Goal: Task Accomplishment & Management: Complete application form

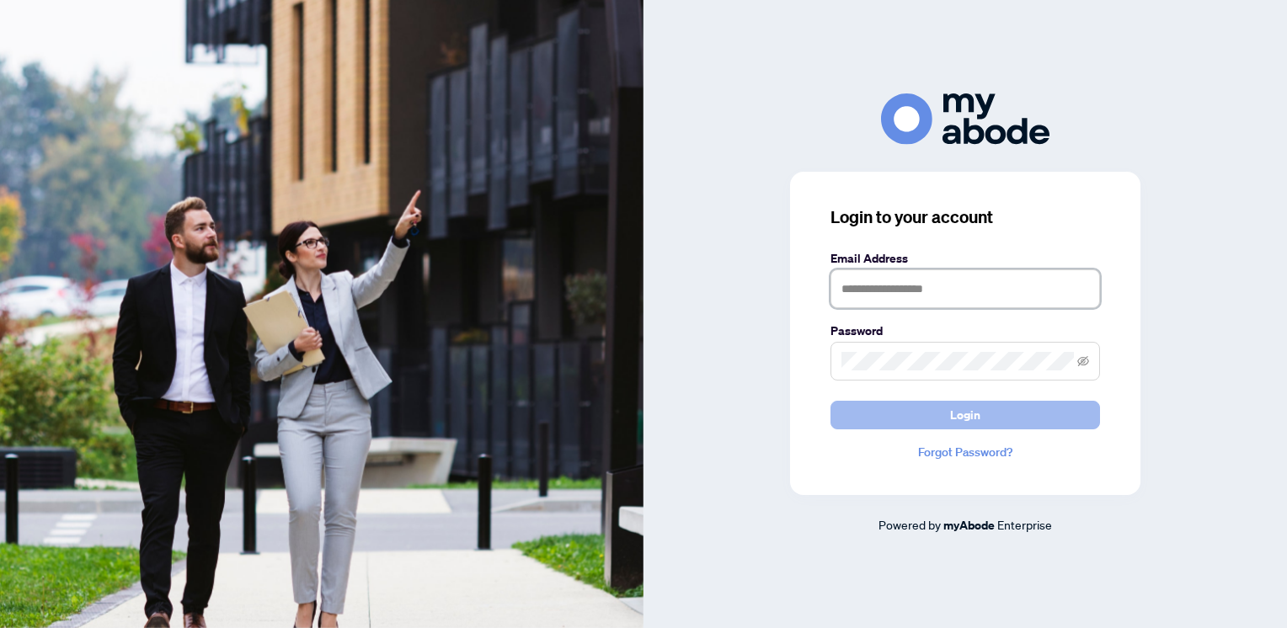
type input "**********"
click at [976, 420] on span "Login" at bounding box center [965, 415] width 30 height 27
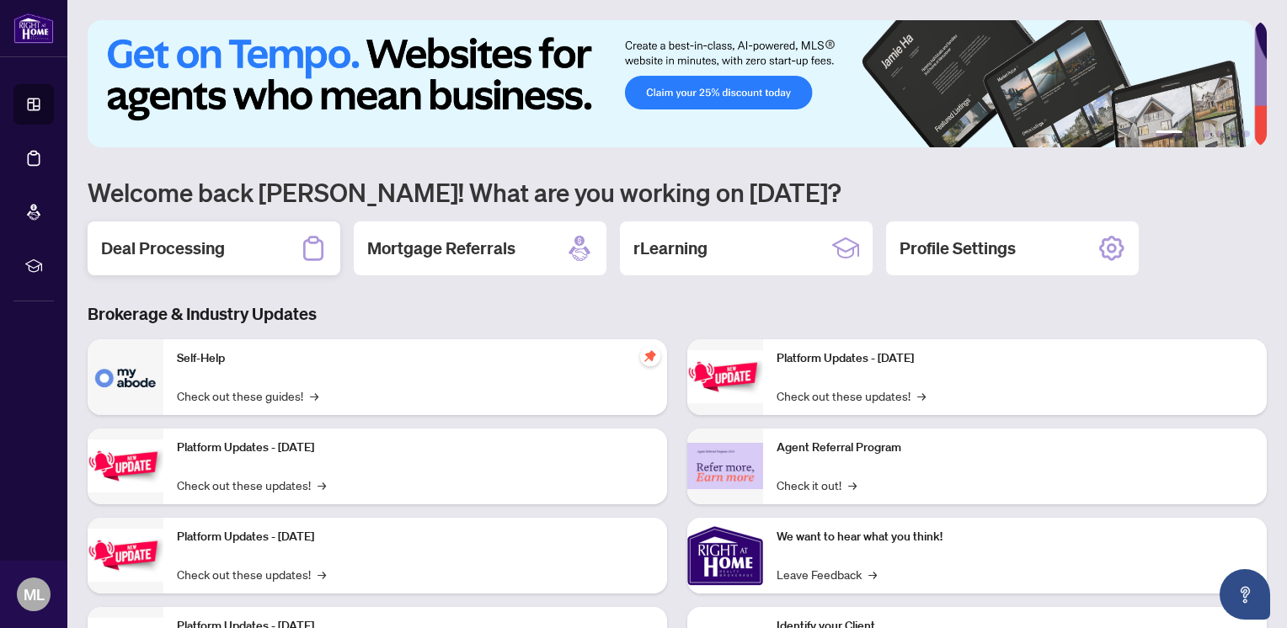
click at [208, 258] on h2 "Deal Processing" at bounding box center [163, 249] width 124 height 24
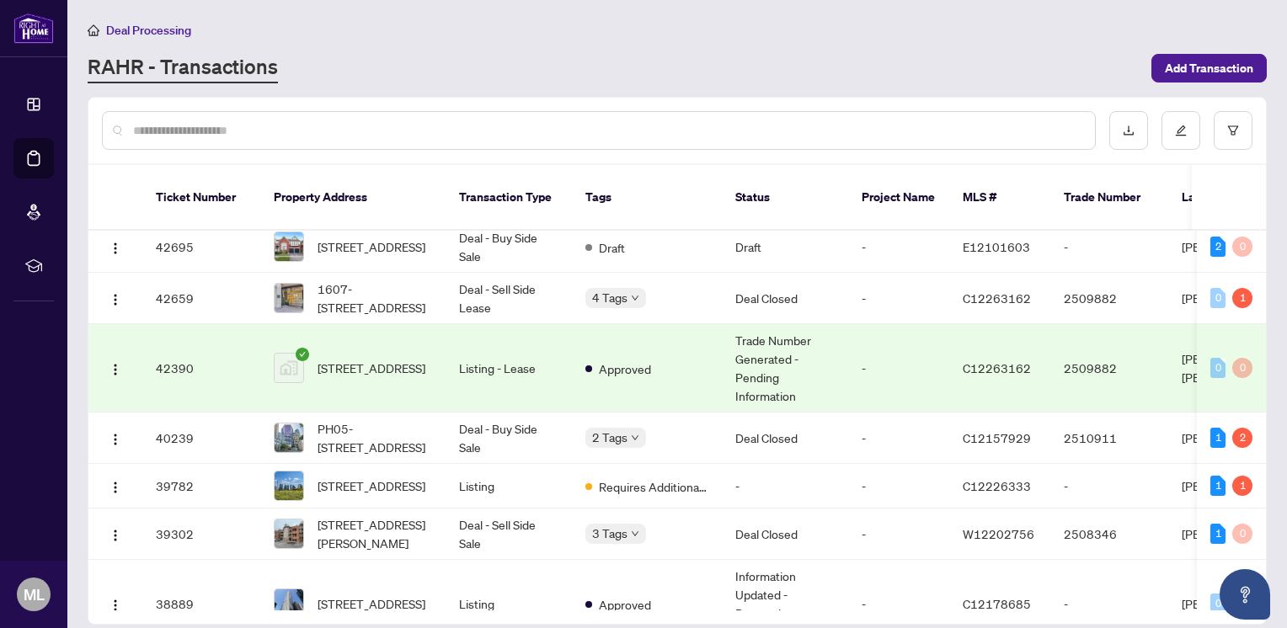
scroll to position [223, 0]
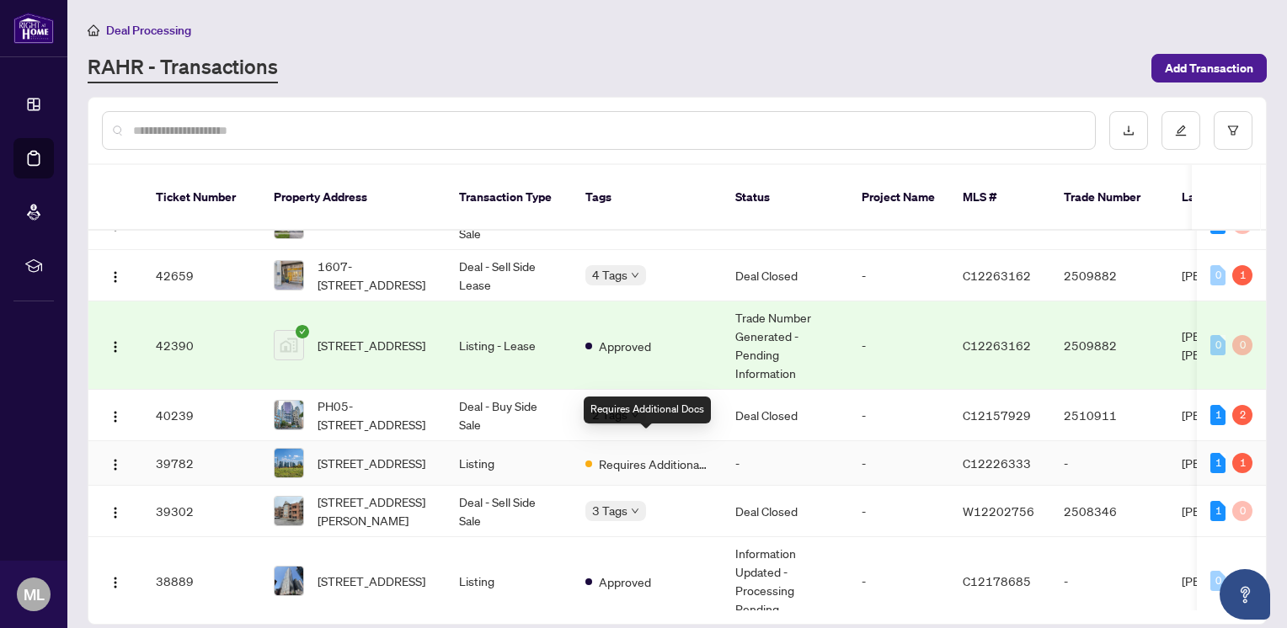
click at [657, 455] on span "Requires Additional Docs" at bounding box center [654, 464] width 110 height 19
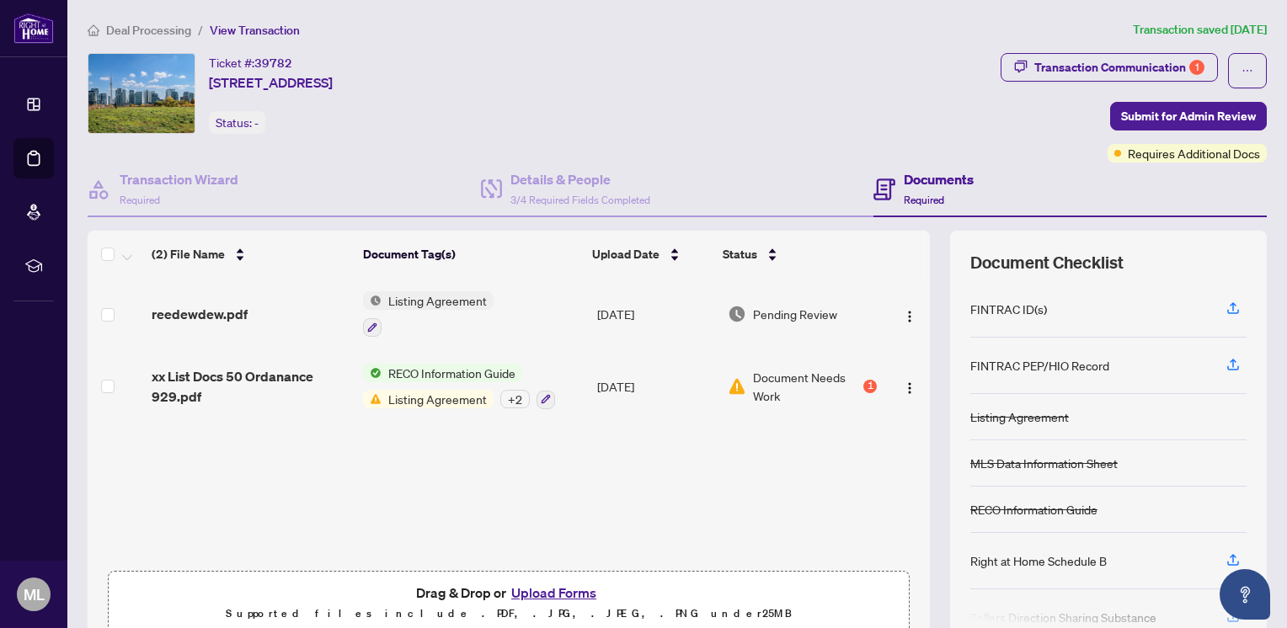
click at [388, 397] on span "Listing Agreement" at bounding box center [438, 399] width 112 height 19
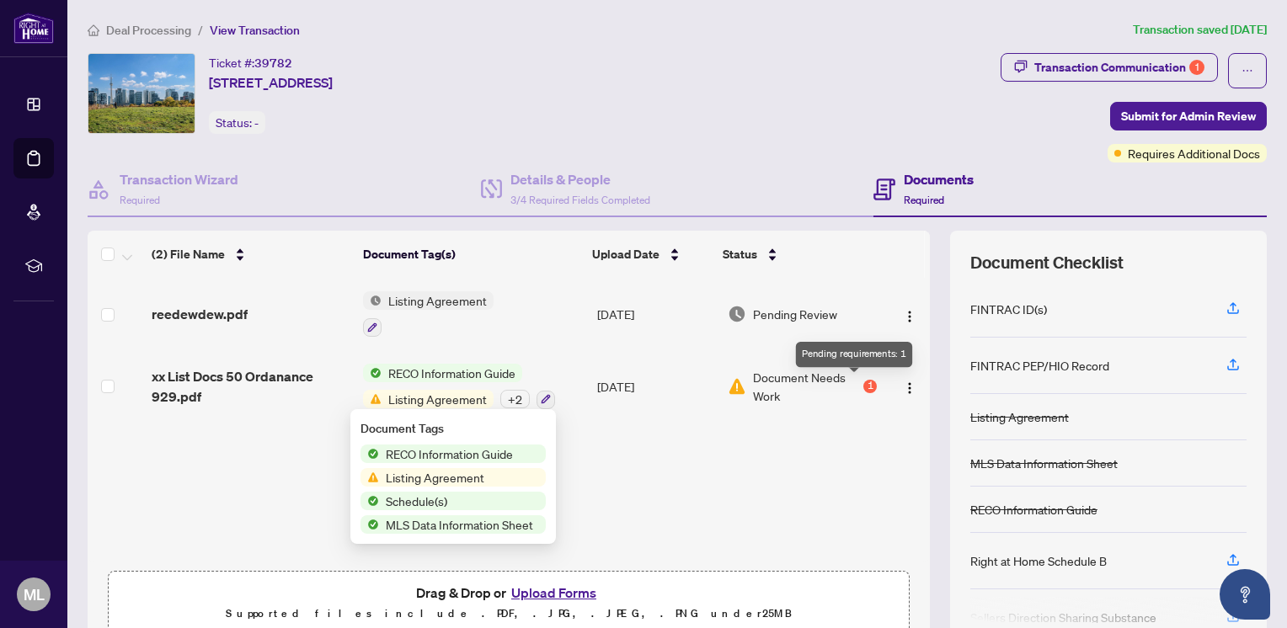
click at [863, 380] on div "1" at bounding box center [869, 386] width 13 height 13
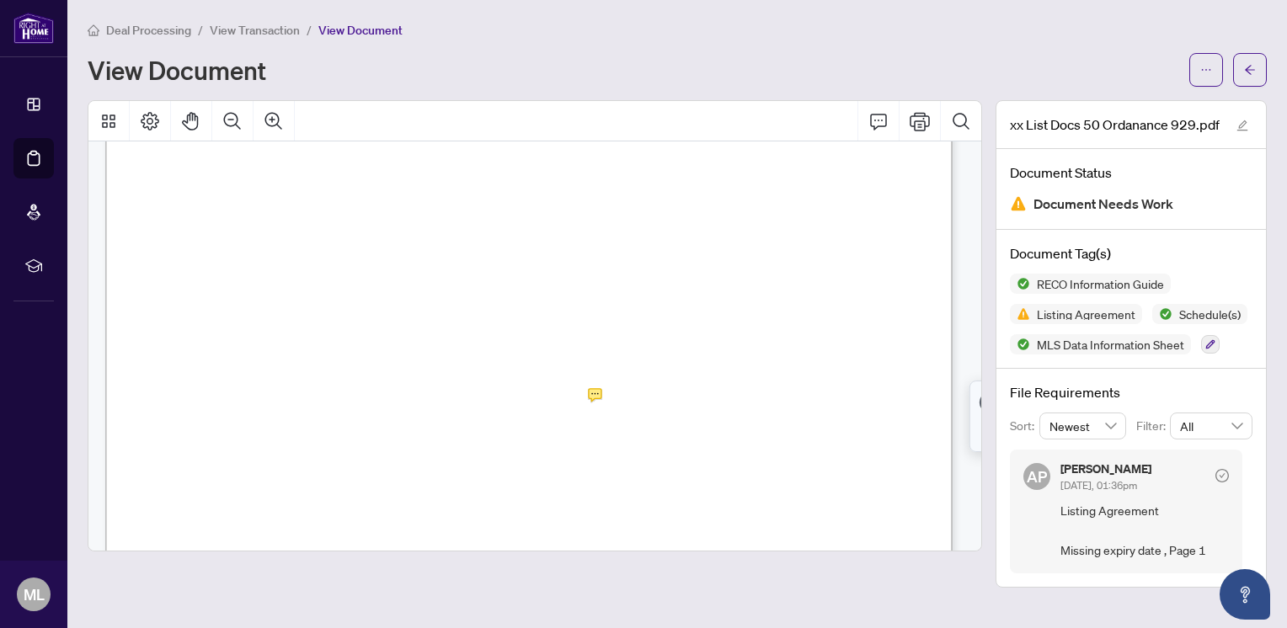
scroll to position [1531, 0]
click at [930, 120] on icon "Print" at bounding box center [920, 121] width 20 height 19
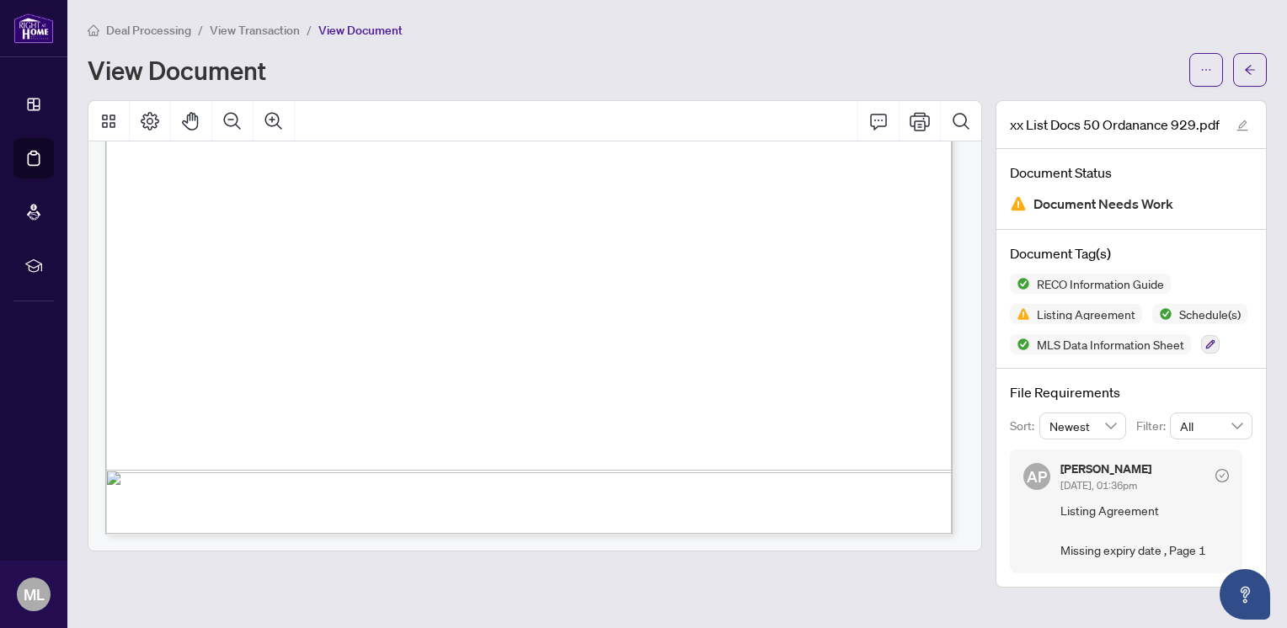
scroll to position [254, 0]
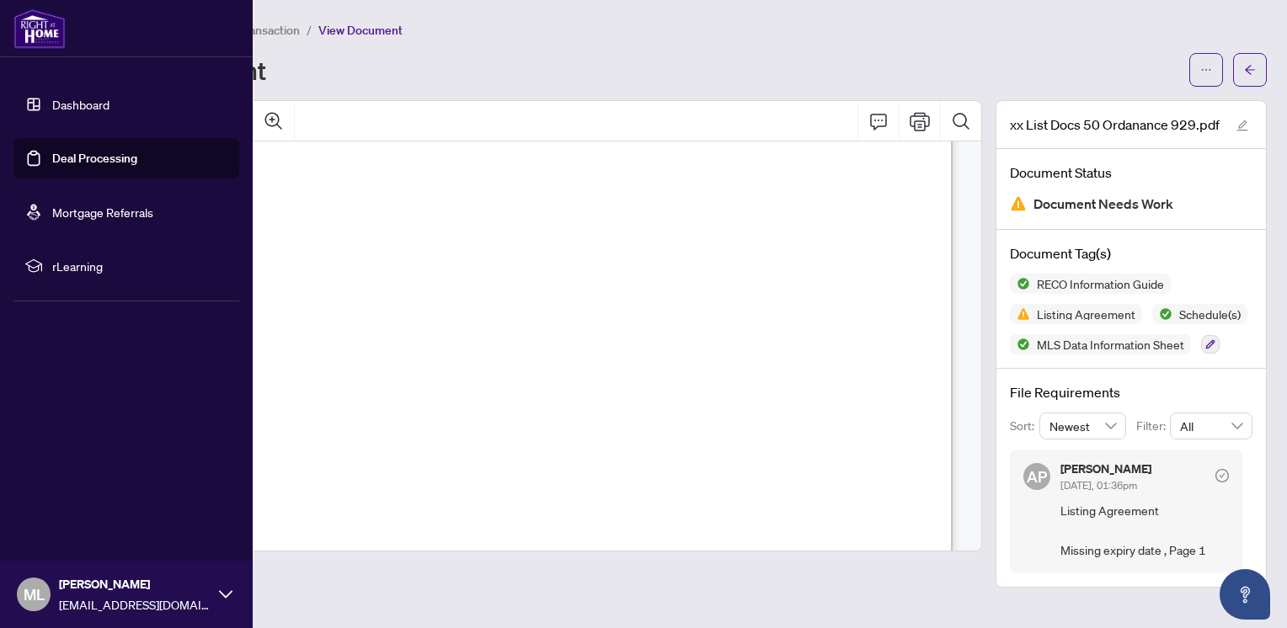
click at [46, 27] on img at bounding box center [39, 28] width 52 height 40
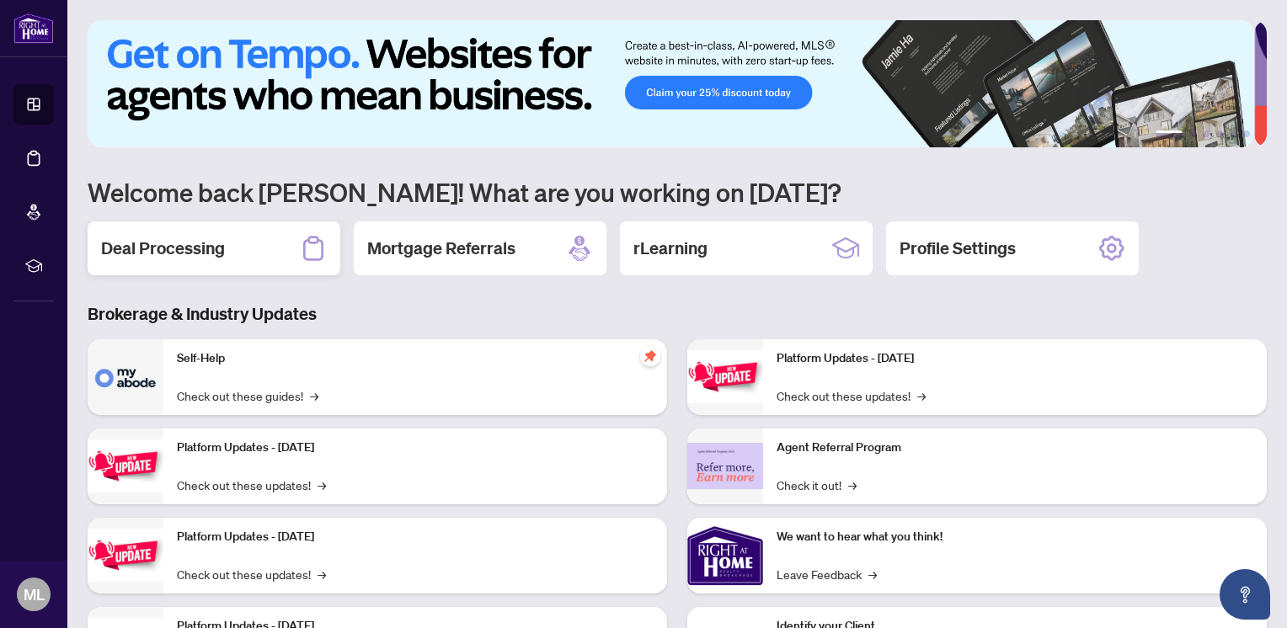
click at [179, 262] on div "Deal Processing" at bounding box center [214, 249] width 253 height 54
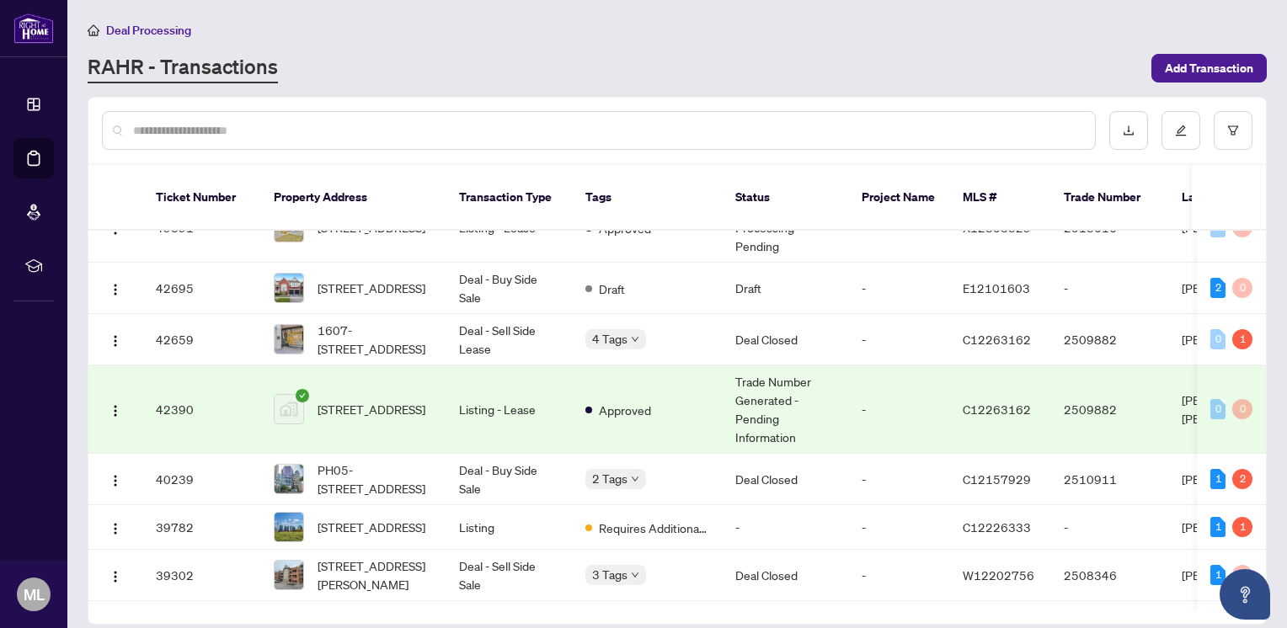
scroll to position [238, 0]
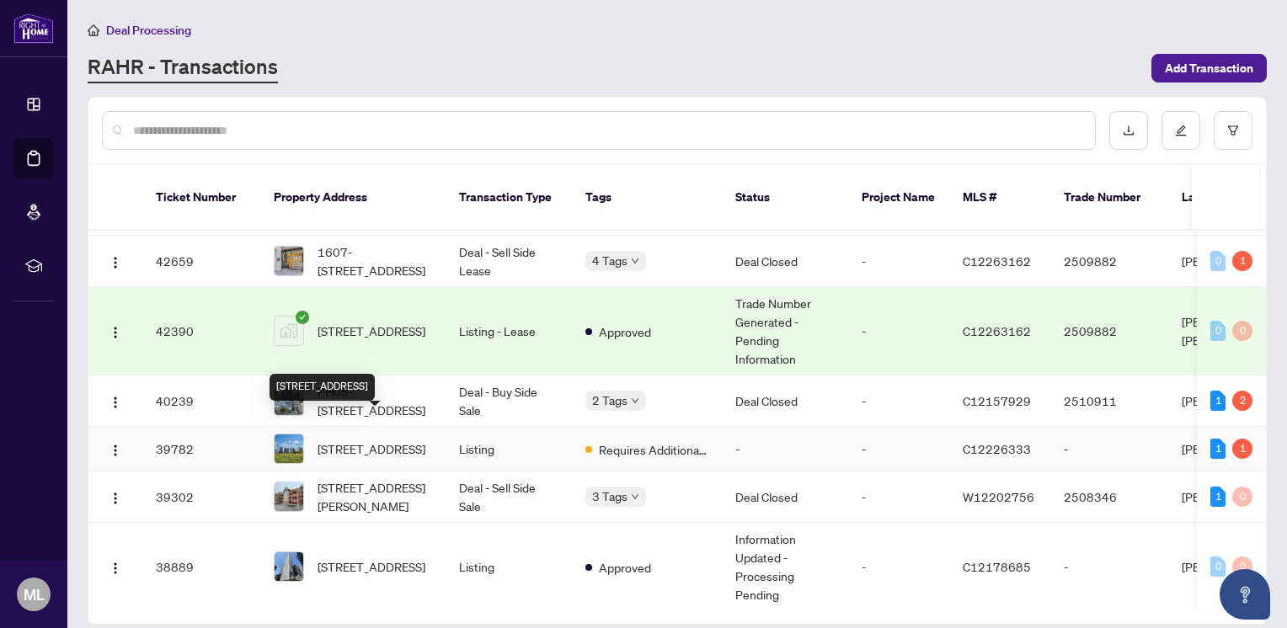
click at [360, 440] on span "[STREET_ADDRESS]" at bounding box center [372, 449] width 108 height 19
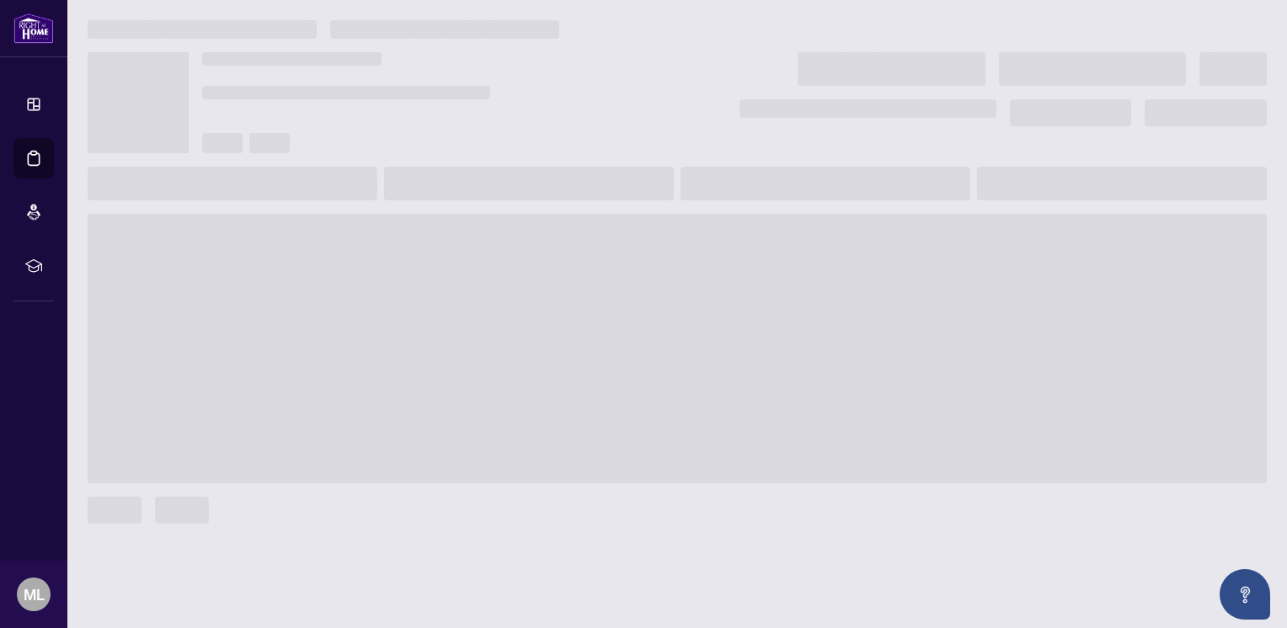
click at [360, 426] on span at bounding box center [677, 349] width 1179 height 270
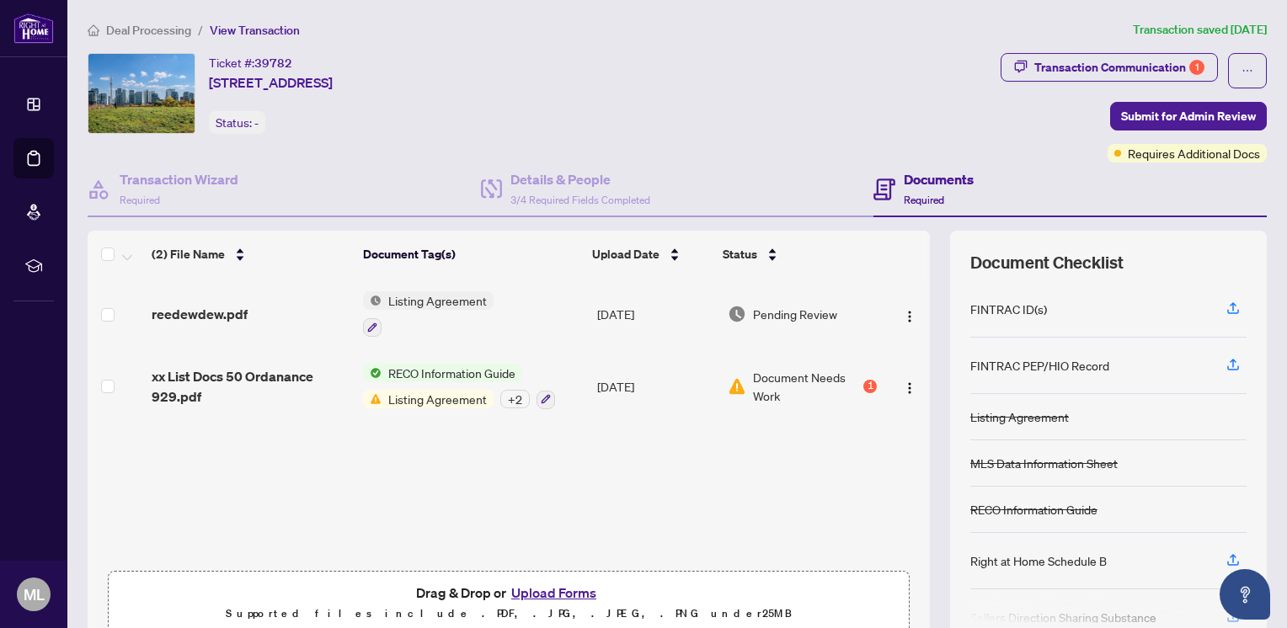
click at [519, 590] on button "Upload Forms" at bounding box center [553, 593] width 95 height 22
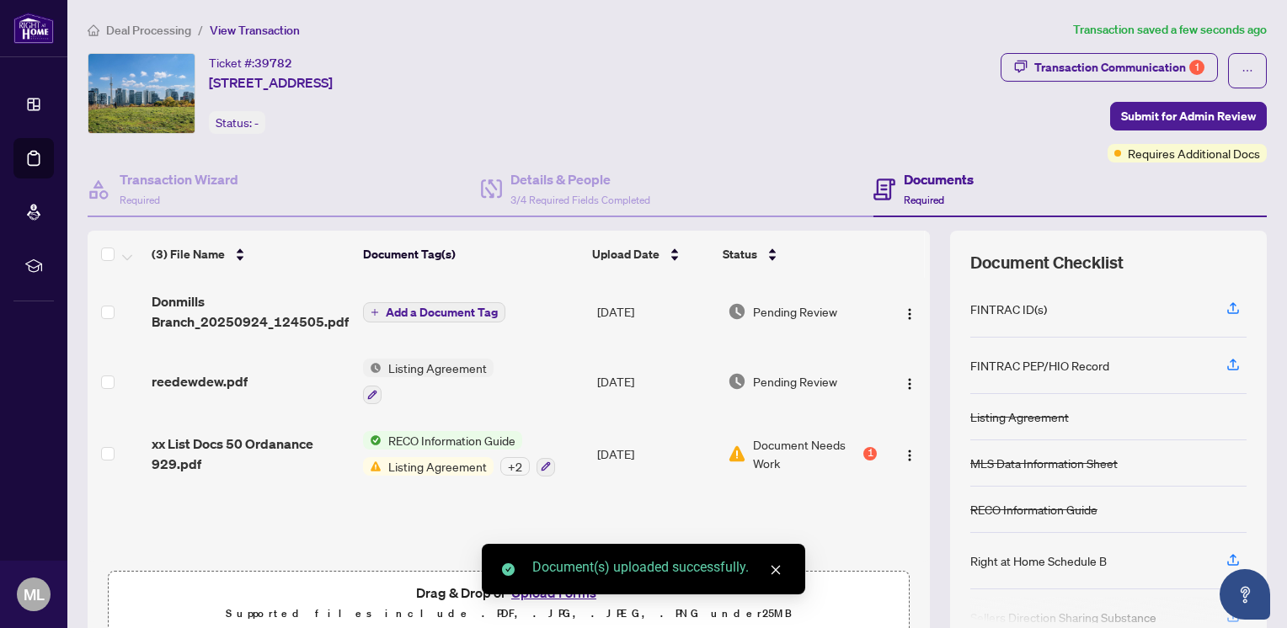
click at [480, 315] on span "Add a Document Tag" at bounding box center [442, 313] width 112 height 12
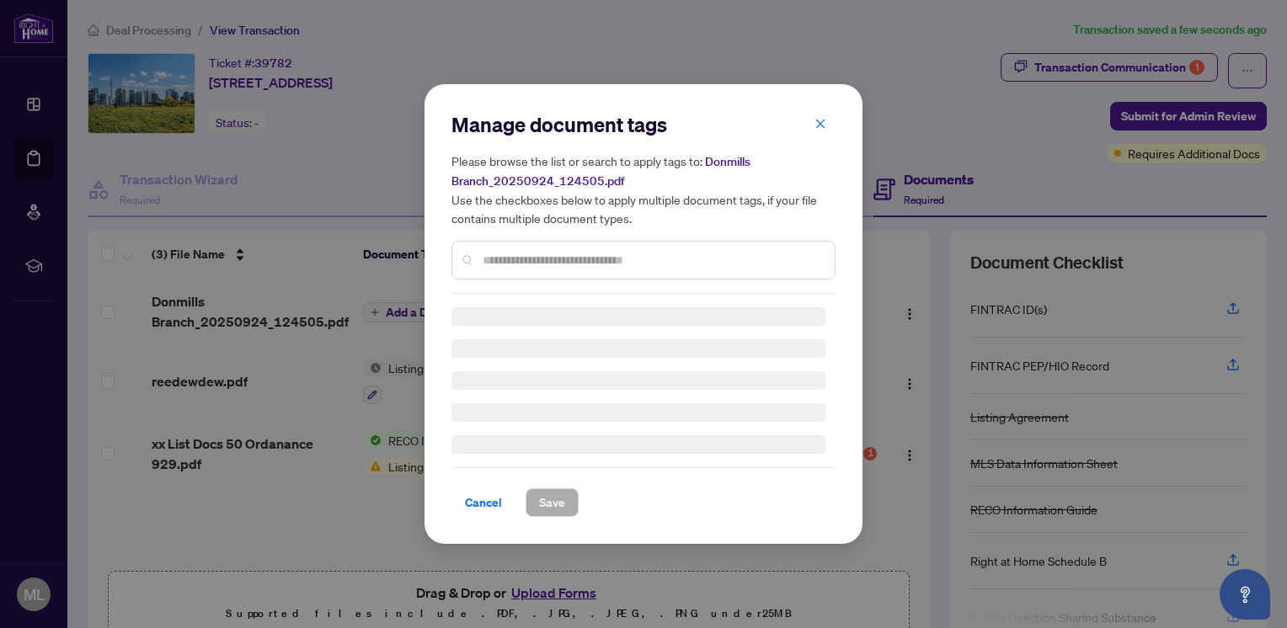
click at [542, 257] on div "Manage document tags Please browse the list or search to apply tags to: Donmill…" at bounding box center [644, 202] width 384 height 183
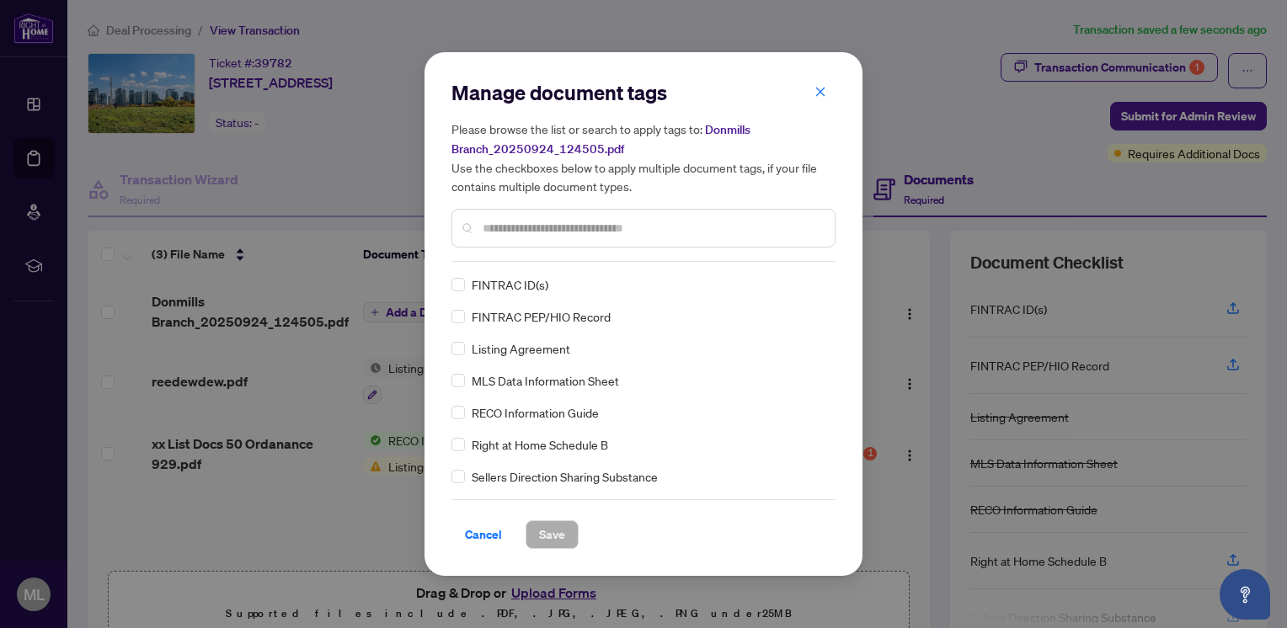
click at [556, 233] on input "text" at bounding box center [652, 228] width 339 height 19
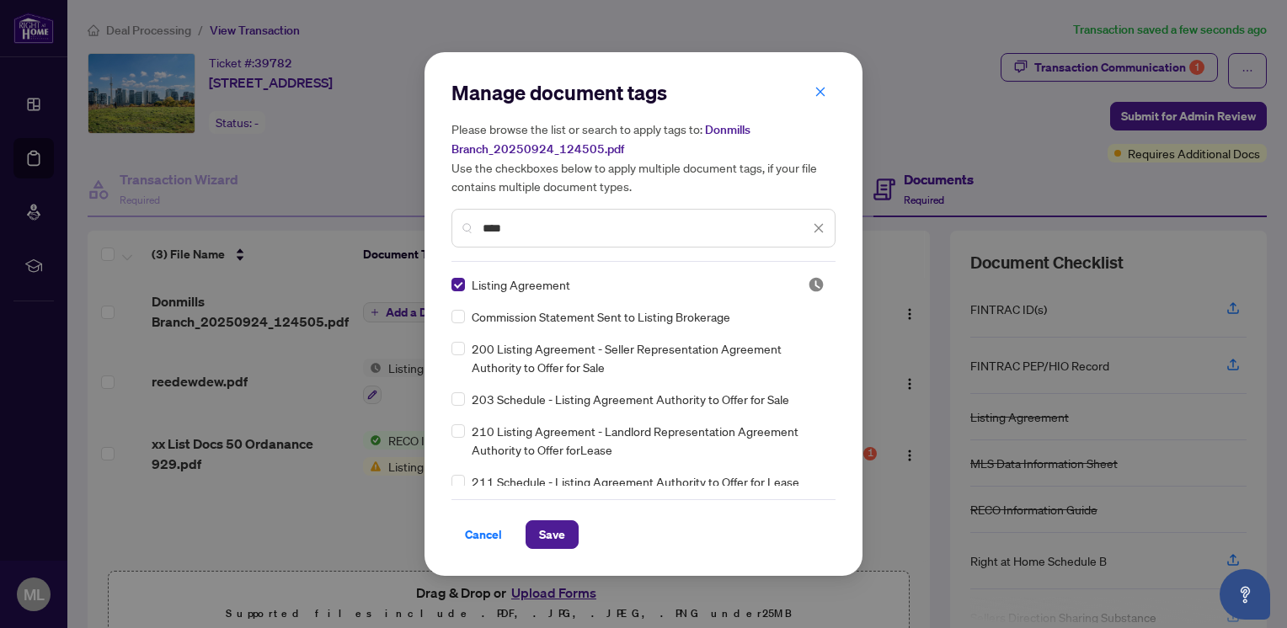
drag, startPoint x: 546, startPoint y: 234, endPoint x: 435, endPoint y: 238, distance: 111.3
click at [436, 238] on div "Manage document tags Please browse the list or search to apply tags to: Donmill…" at bounding box center [644, 314] width 438 height 524
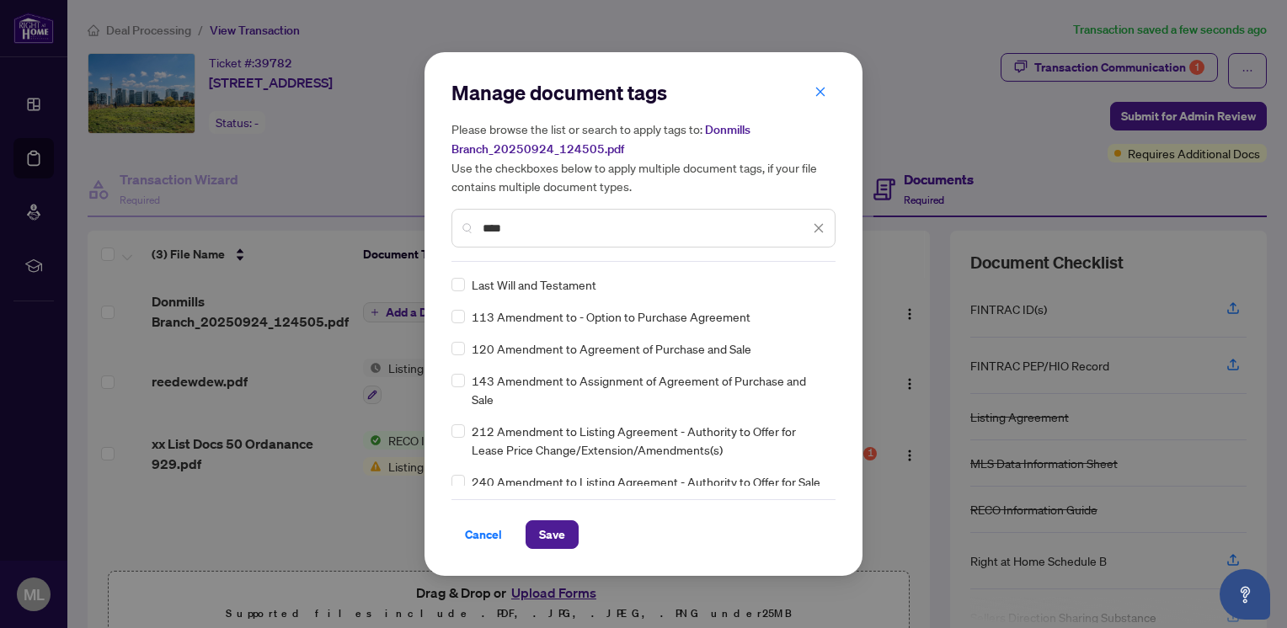
type input "****"
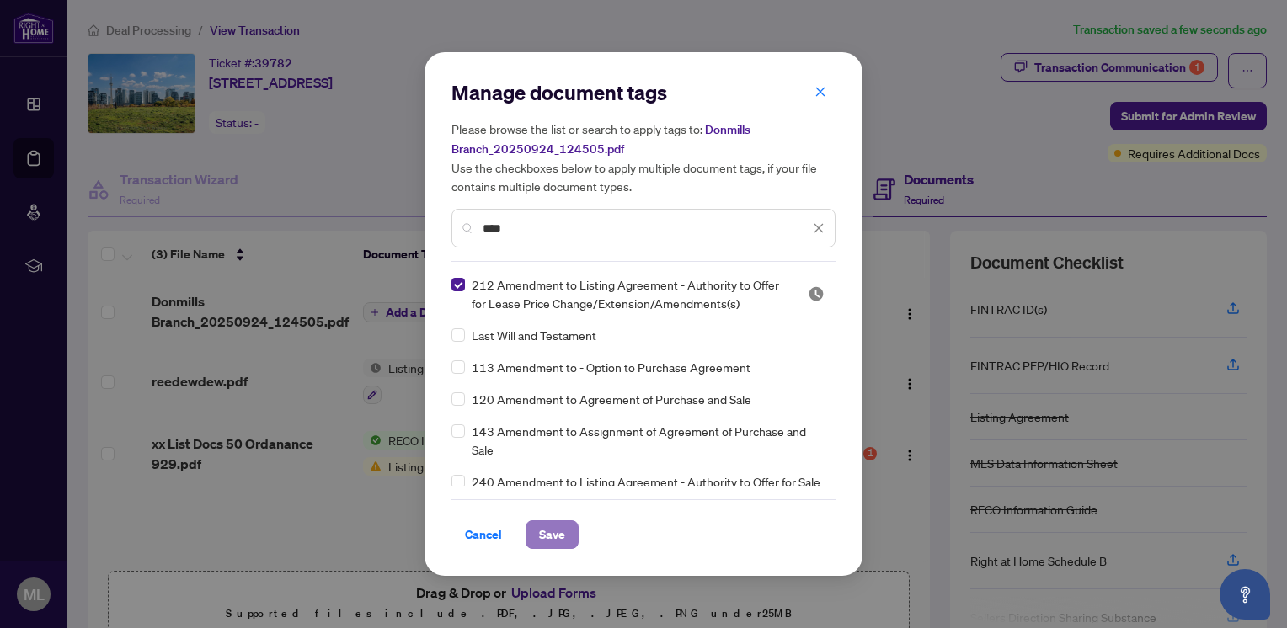
click at [546, 532] on span "Save" at bounding box center [552, 534] width 26 height 27
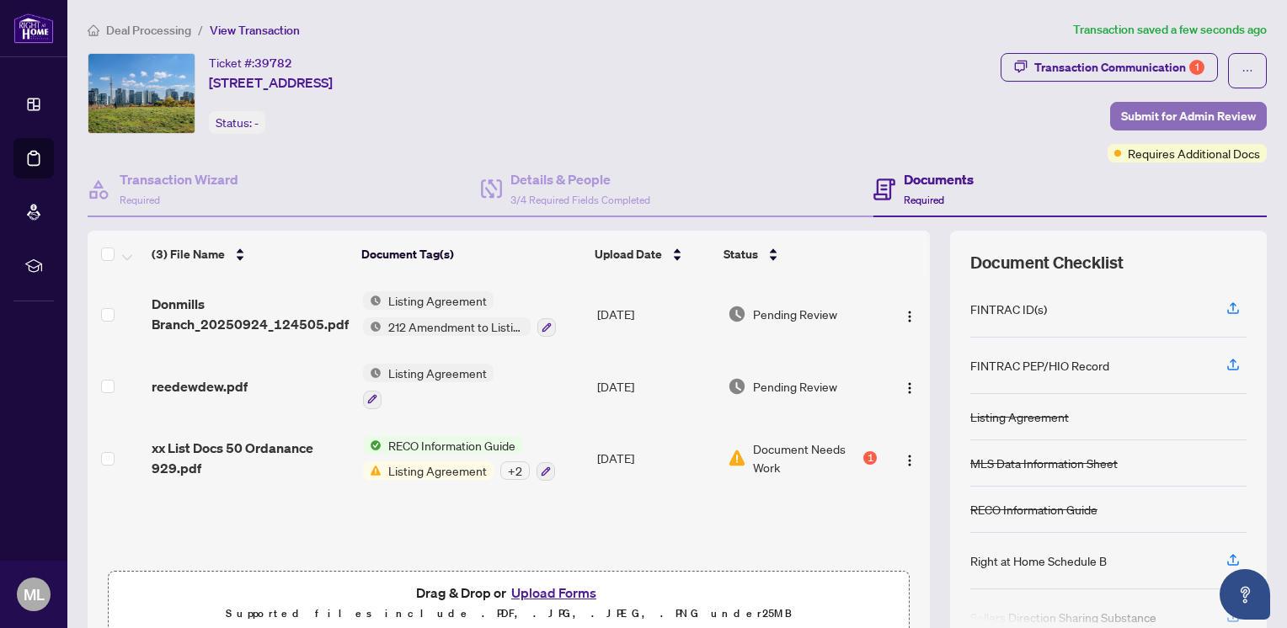
click at [1116, 104] on button "Submit for Admin Review" at bounding box center [1188, 116] width 157 height 29
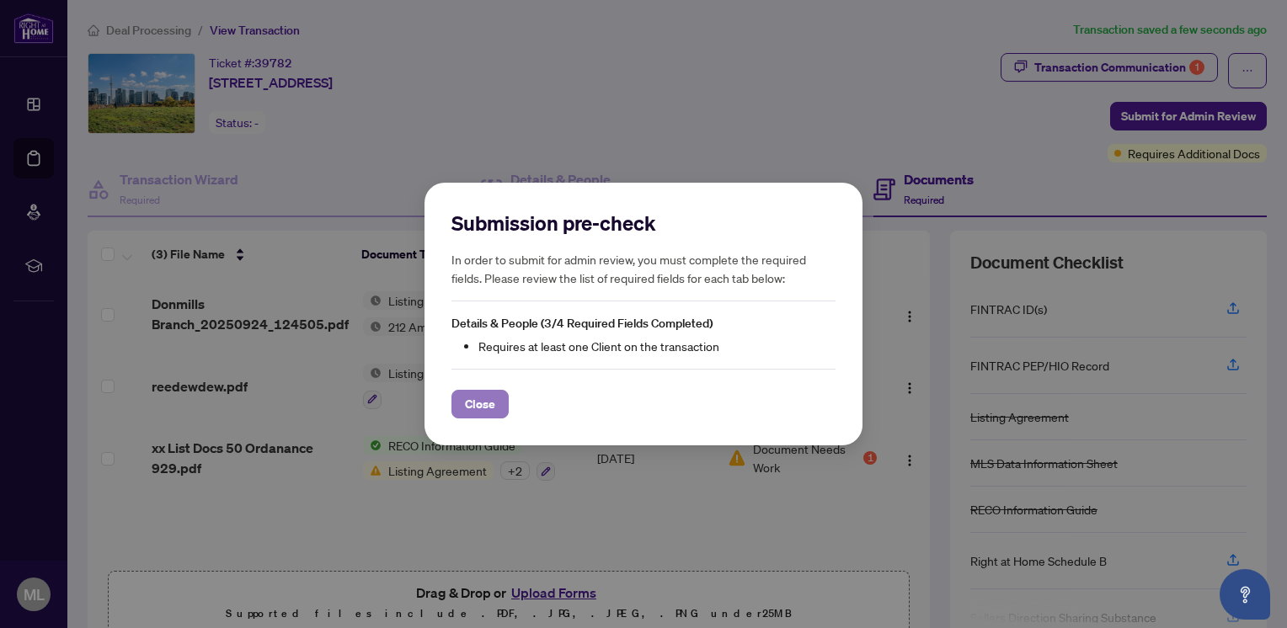
click at [485, 400] on span "Close" at bounding box center [480, 404] width 30 height 27
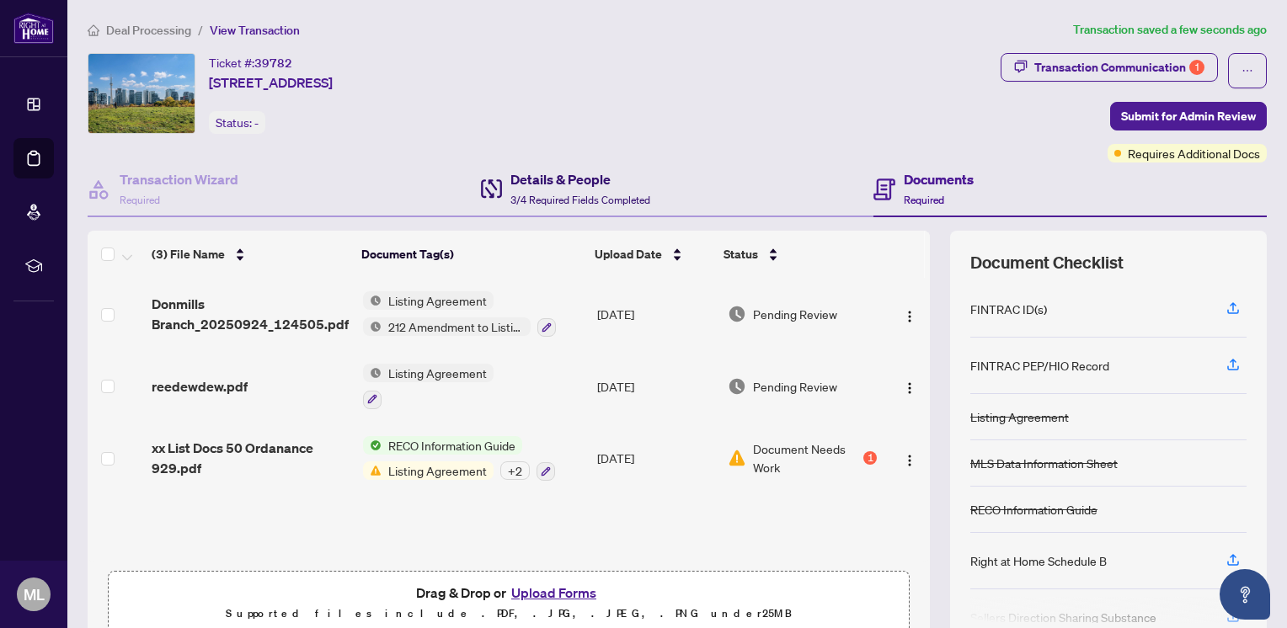
click at [526, 177] on h4 "Details & People" at bounding box center [581, 179] width 140 height 20
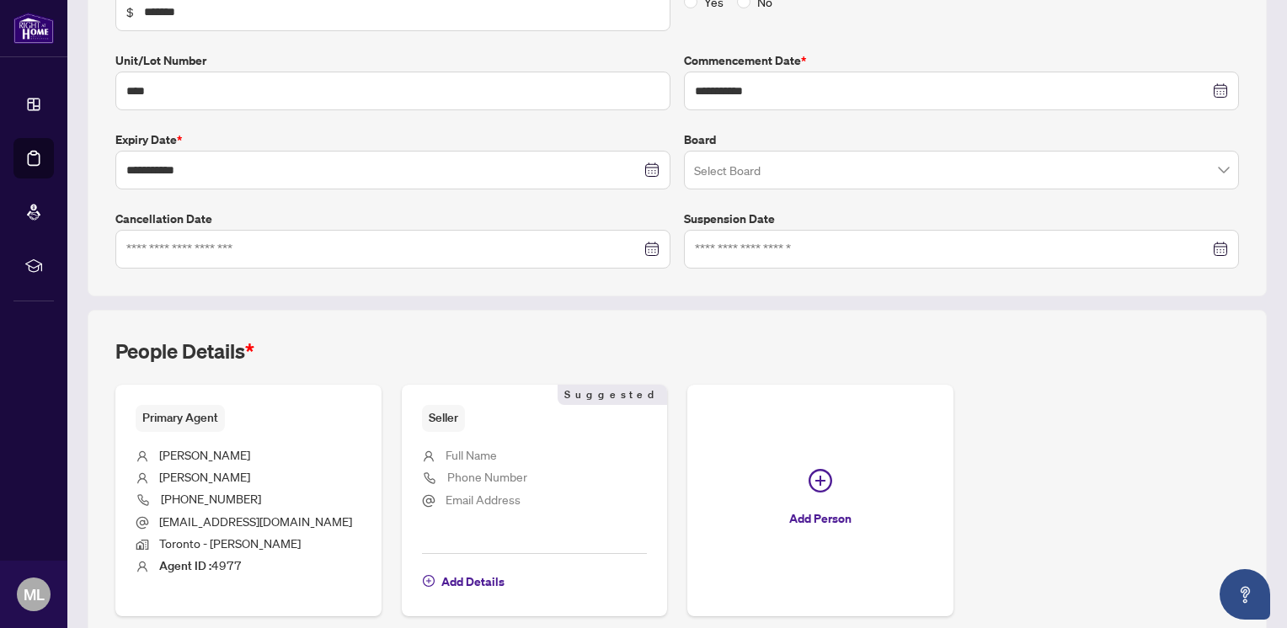
scroll to position [408, 0]
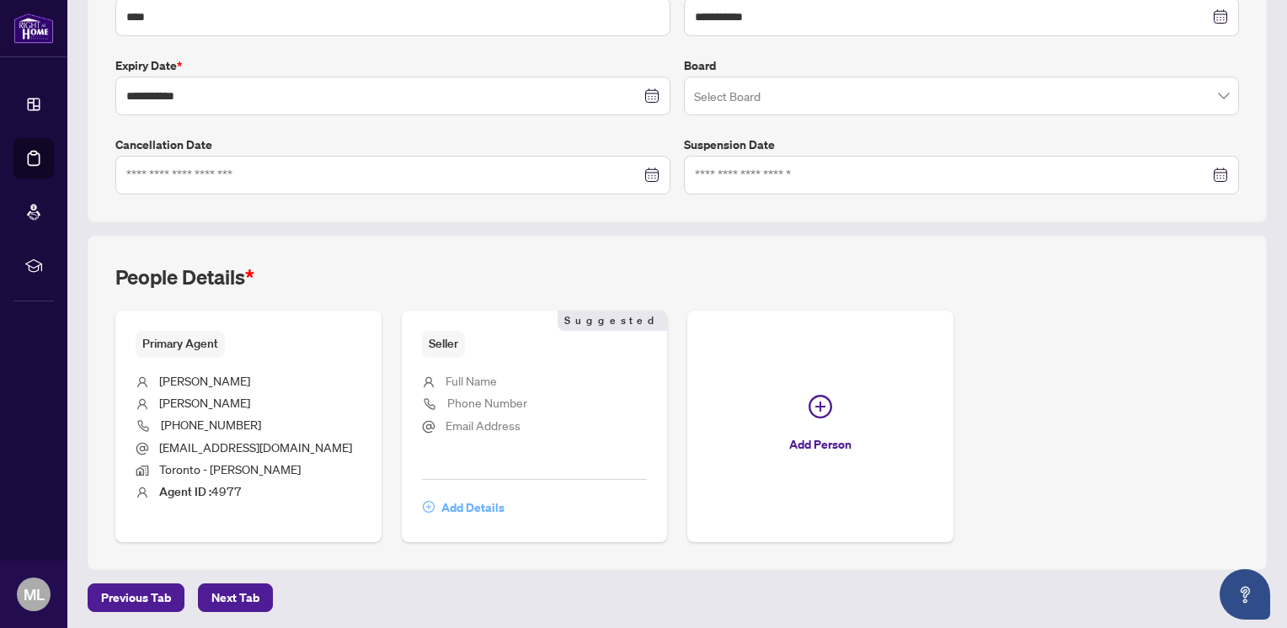
click at [455, 505] on span "Add Details" at bounding box center [472, 507] width 63 height 27
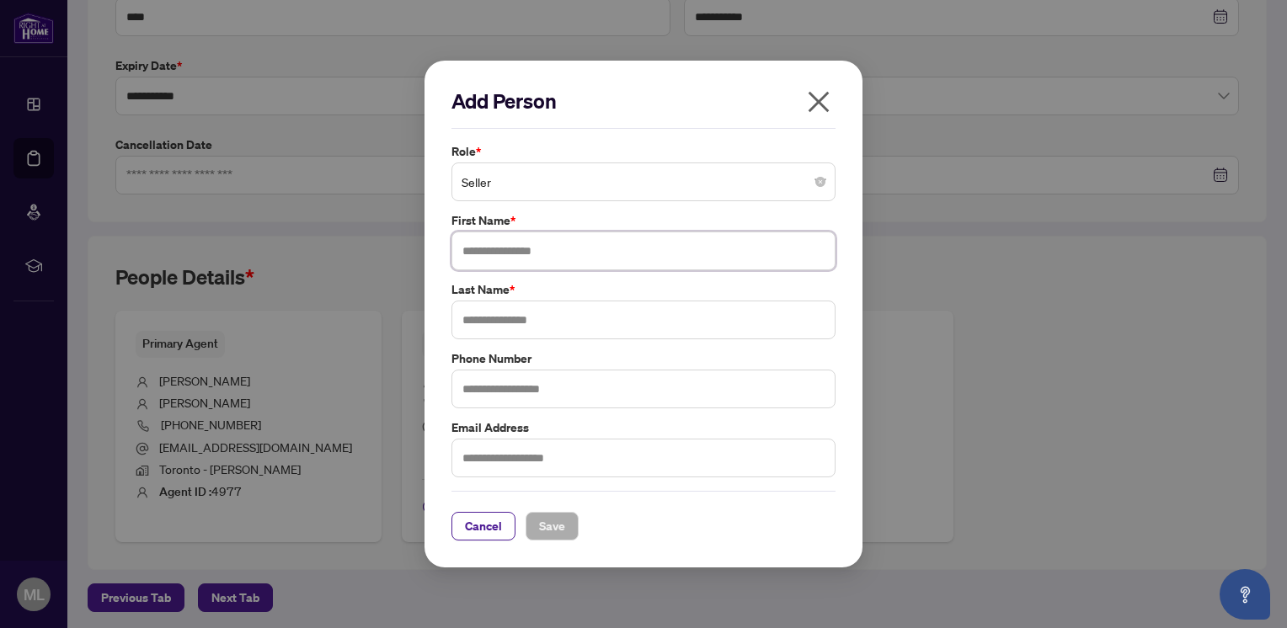
click at [543, 238] on input "text" at bounding box center [644, 251] width 384 height 39
type input "*****"
click at [532, 524] on button "Save" at bounding box center [552, 526] width 53 height 29
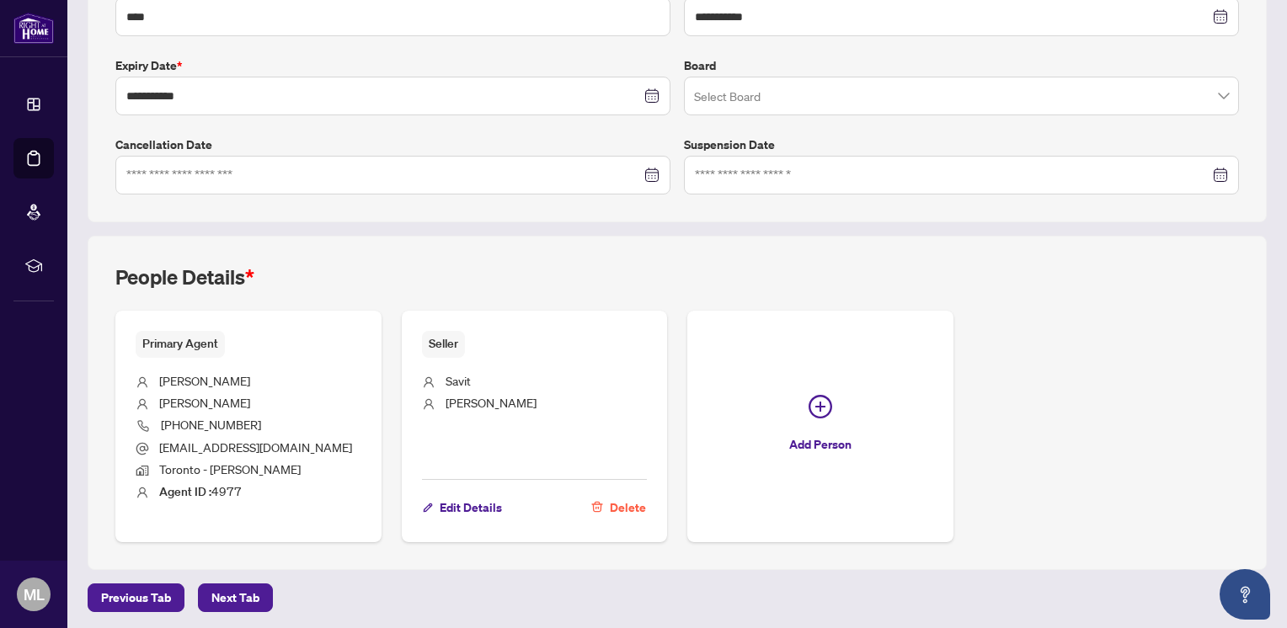
scroll to position [0, 0]
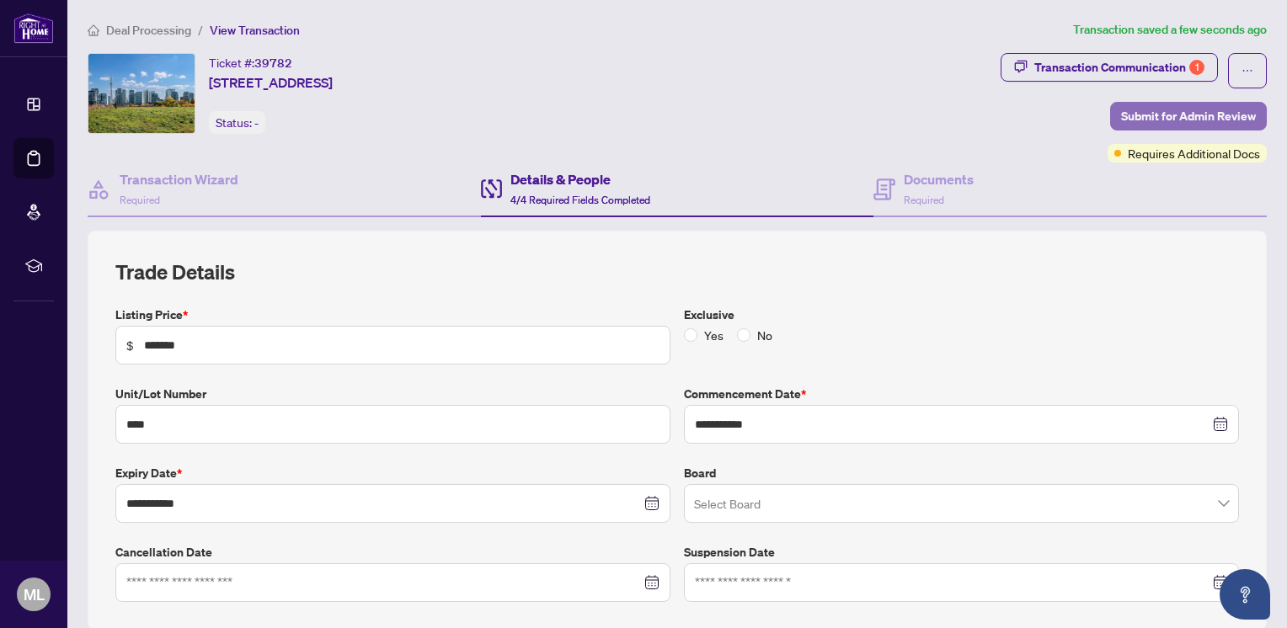
click at [1220, 115] on span "Submit for Admin Review" at bounding box center [1188, 116] width 135 height 27
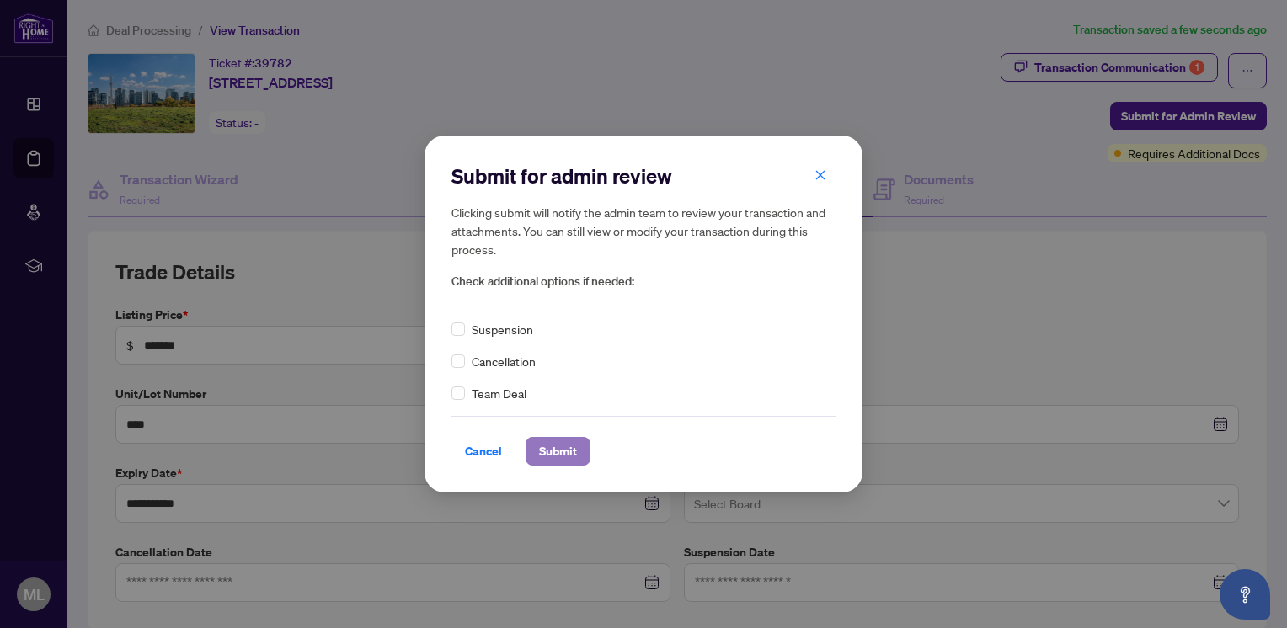
click at [531, 453] on button "Submit" at bounding box center [558, 451] width 65 height 29
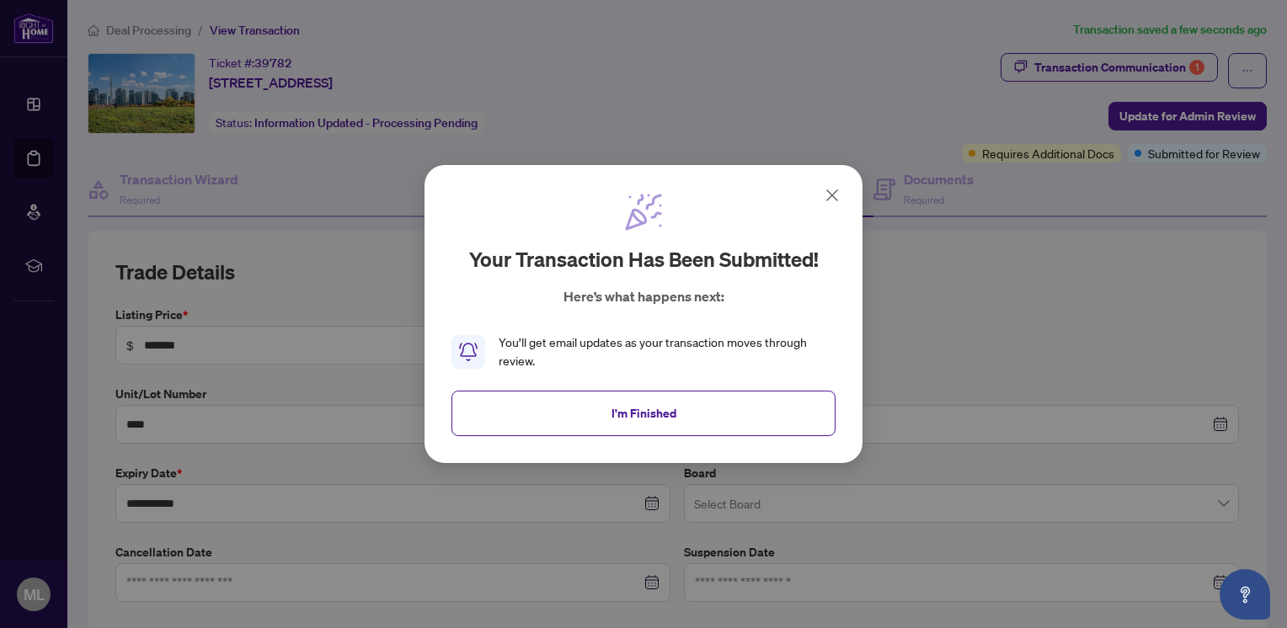
click at [835, 195] on icon at bounding box center [832, 195] width 20 height 20
